Goal: Find specific page/section: Find specific page/section

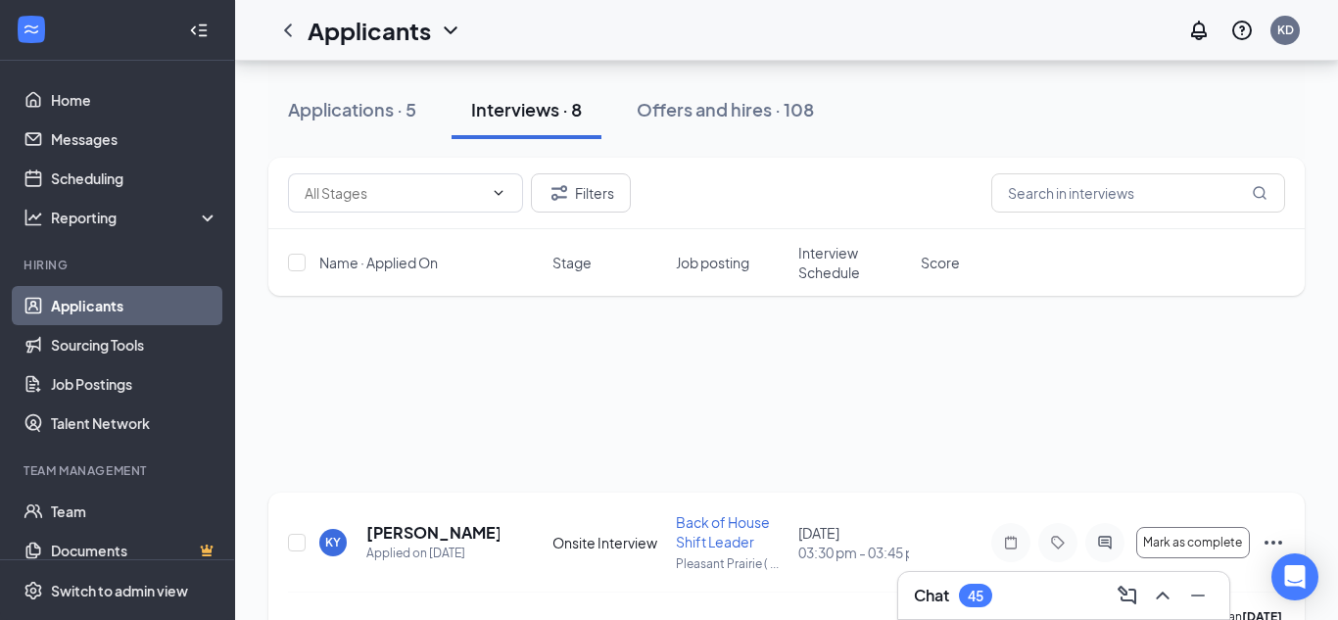
scroll to position [1216, 0]
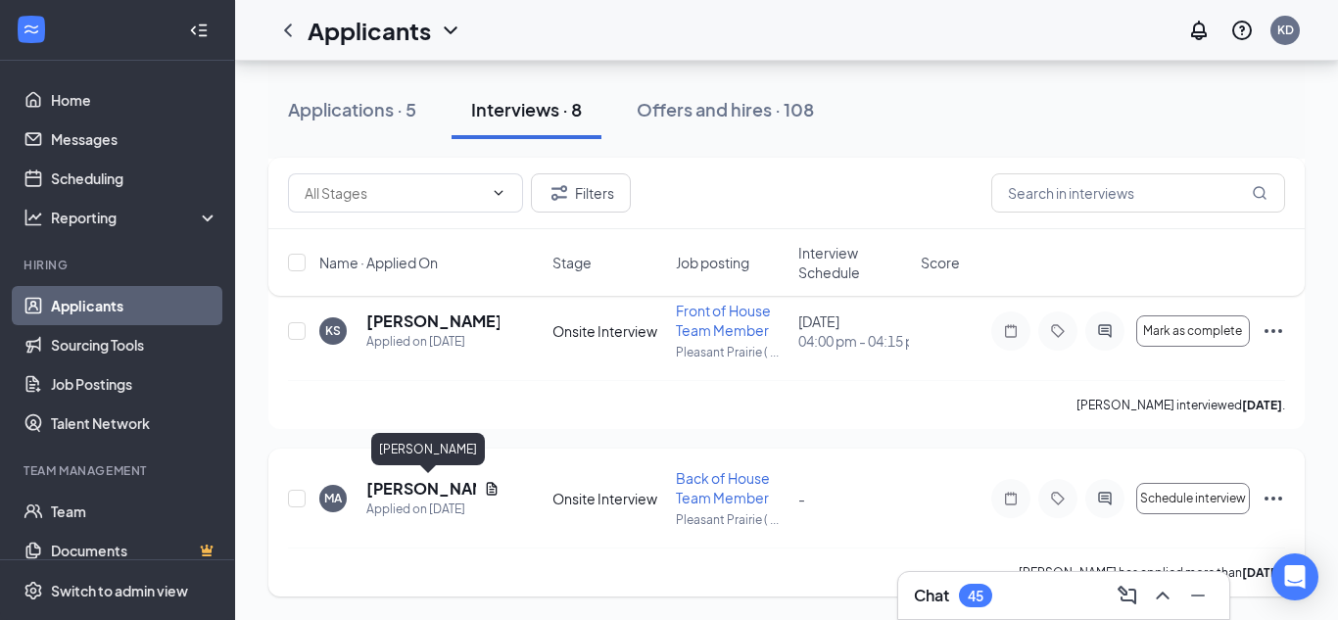
click at [375, 490] on h5 "[PERSON_NAME]" at bounding box center [421, 489] width 110 height 22
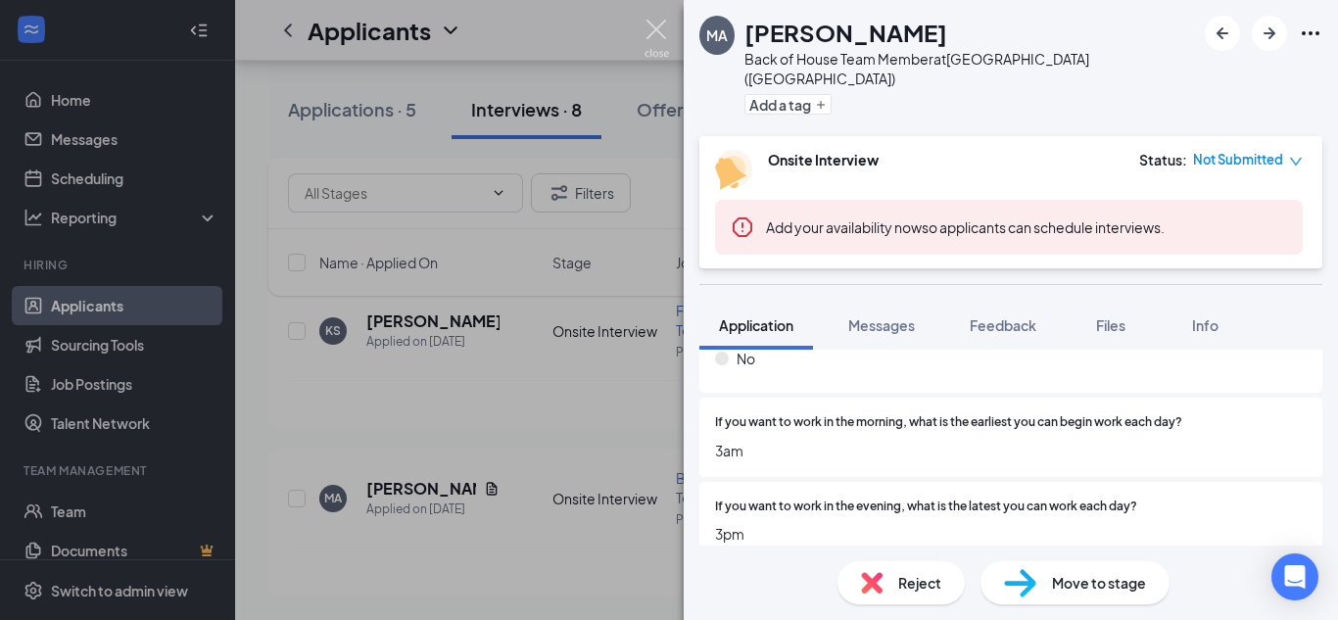
scroll to position [2192, 0]
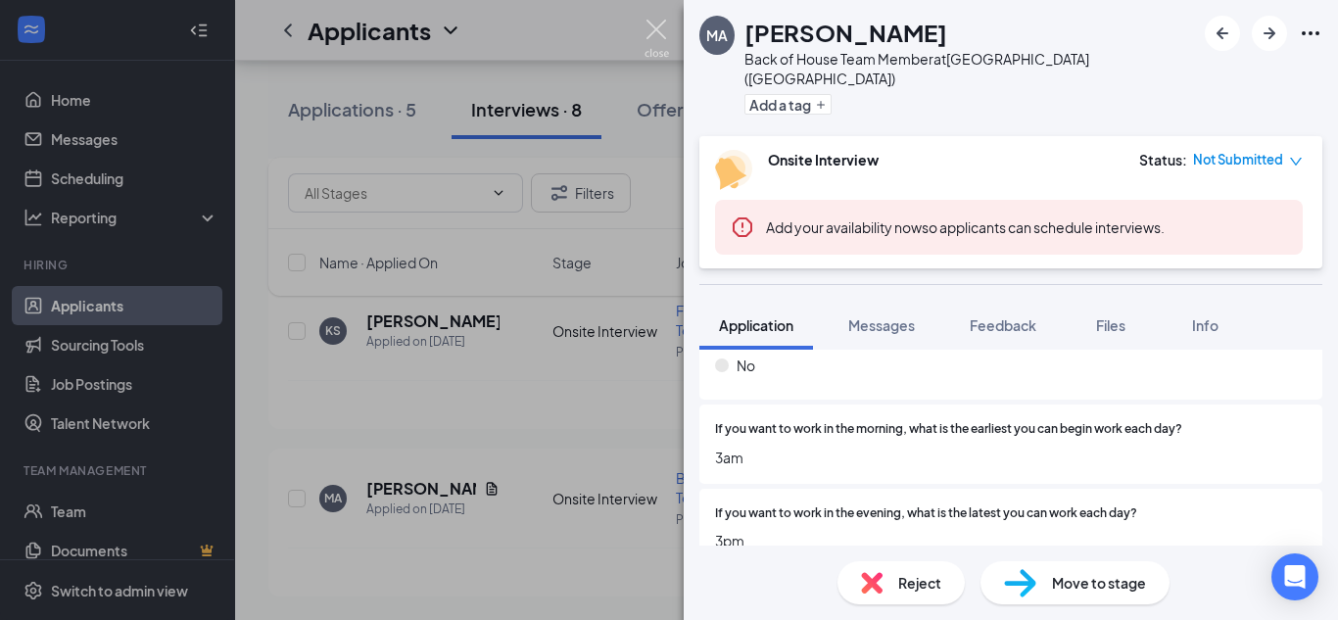
click at [659, 34] on img at bounding box center [656, 39] width 24 height 38
click at [650, 26] on div "Applicants KD" at bounding box center [786, 30] width 1103 height 61
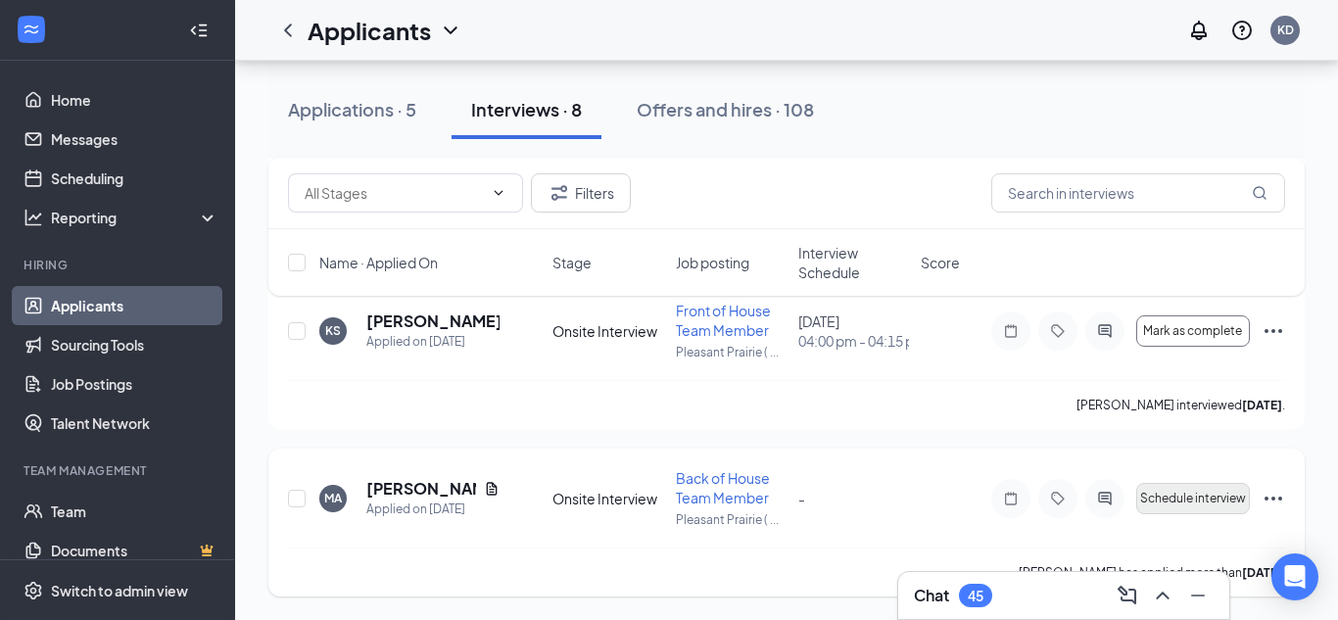
scroll to position [1214, 0]
click at [979, 509] on div "MA [PERSON_NAME] Applied on [DATE] Onsite Interview Back of House Team Member […" at bounding box center [786, 509] width 997 height 79
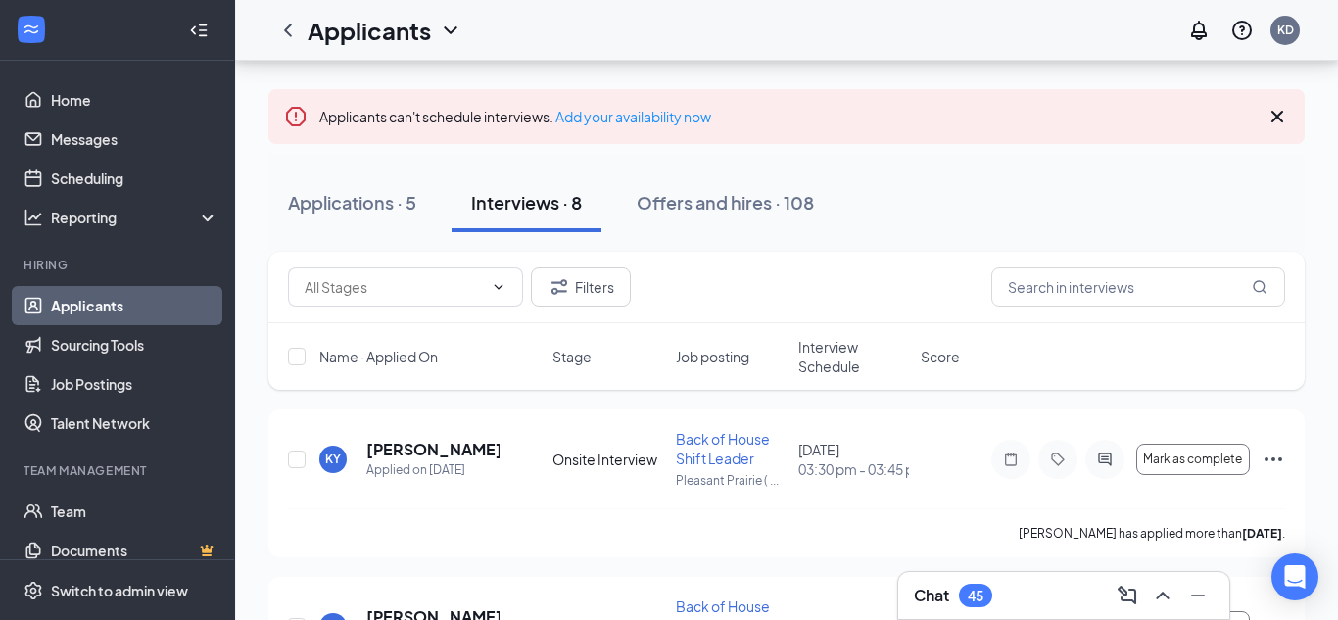
scroll to position [0, 0]
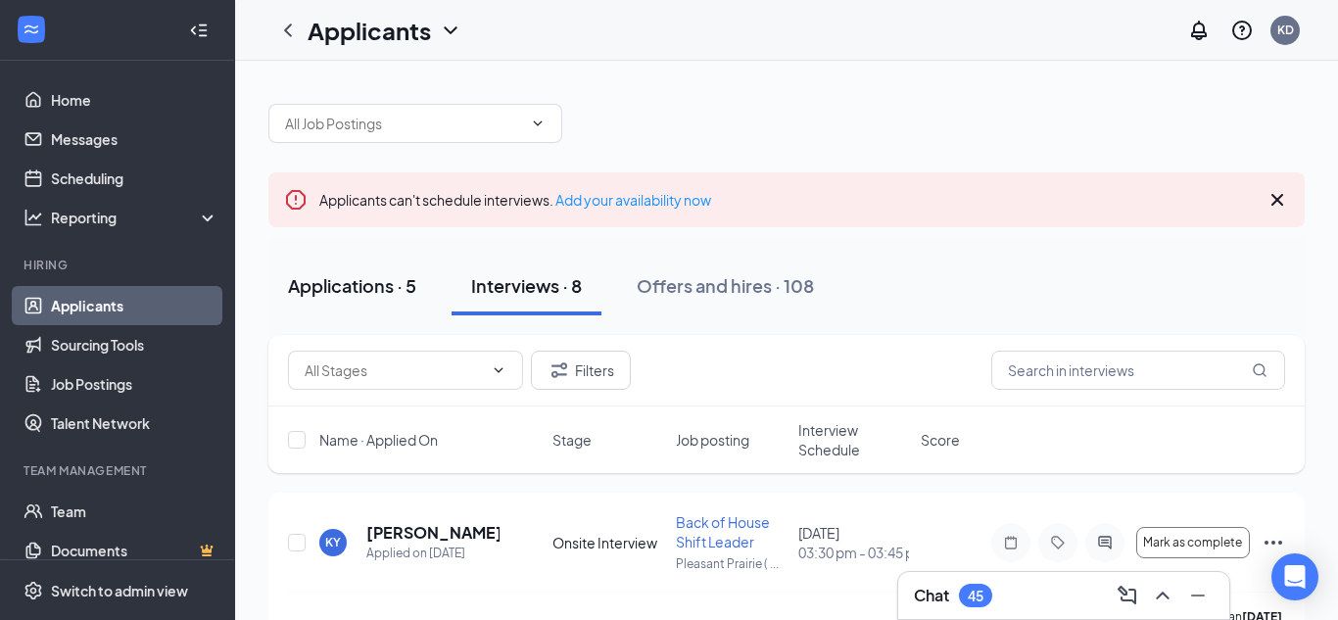
click at [349, 285] on div "Applications · 5" at bounding box center [352, 285] width 128 height 24
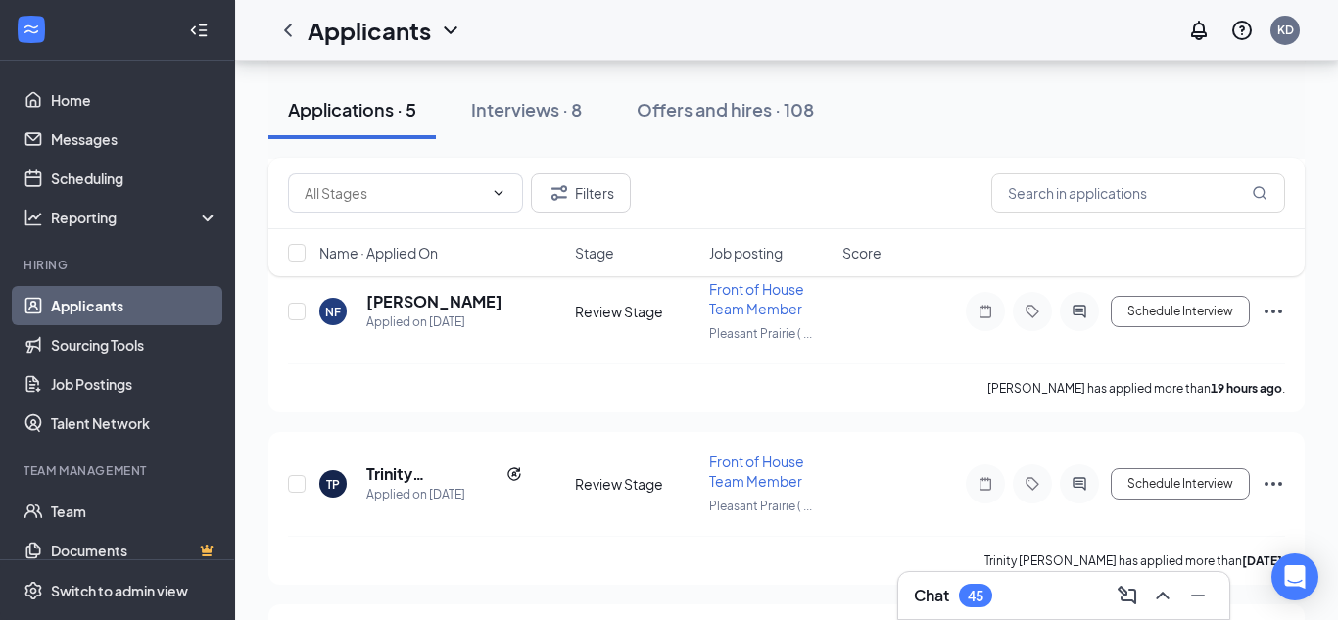
scroll to position [561, 0]
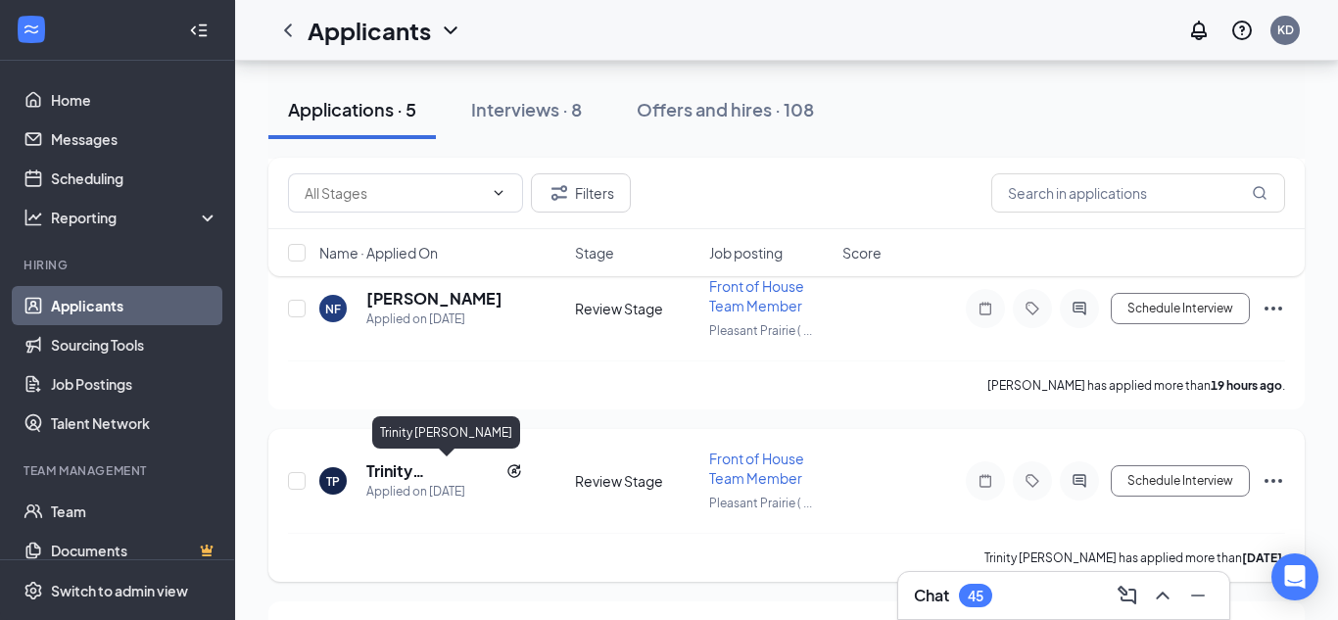
click at [390, 467] on h5 "Trinity [PERSON_NAME]" at bounding box center [432, 471] width 132 height 22
